Goal: Task Accomplishment & Management: Manage account settings

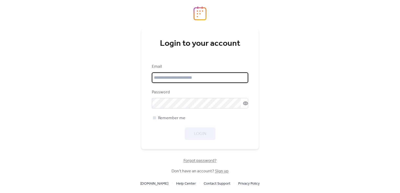
type input "**********"
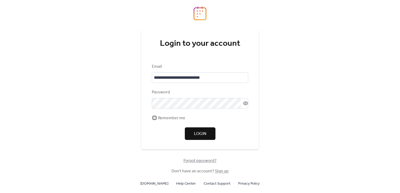
click at [155, 117] on div at bounding box center [154, 117] width 3 height 3
click at [198, 133] on span "Login" at bounding box center [200, 134] width 12 height 6
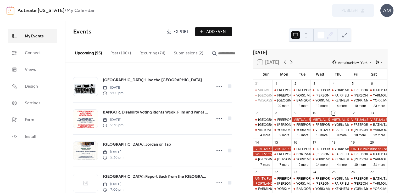
click at [180, 53] on button "Submissions (2)" at bounding box center [189, 51] width 38 height 19
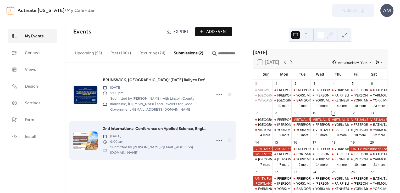
click at [124, 129] on span "2nd International Conference on Applied Science, Engineering and Technology" at bounding box center [155, 129] width 105 height 6
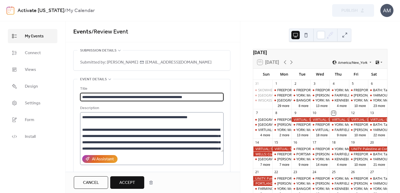
scroll to position [35, 0]
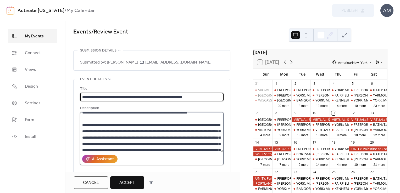
click at [193, 149] on textarea at bounding box center [151, 132] width 143 height 40
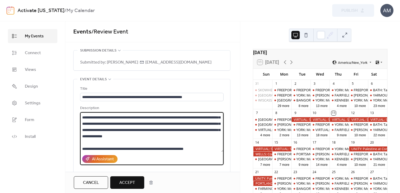
scroll to position [64, 0]
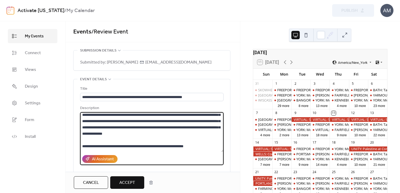
click at [181, 143] on textarea at bounding box center [151, 132] width 143 height 40
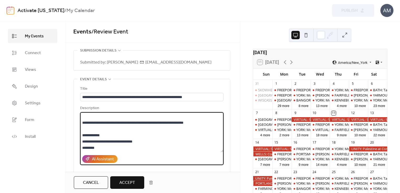
scroll to position [107, 0]
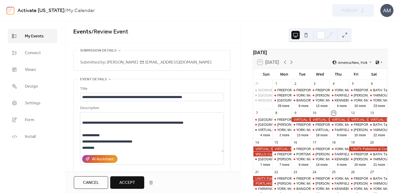
click at [192, 16] on div "Activate [US_STATE] / My Calendar Preview Publish AM" at bounding box center [200, 10] width 387 height 21
